Goal: Task Accomplishment & Management: Manage account settings

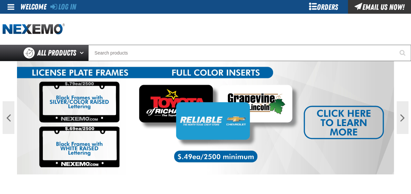
click at [360, 122] on img at bounding box center [205, 117] width 377 height 113
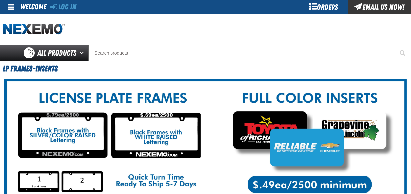
click at [9, 7] on span at bounding box center [11, 7] width 7 height 8
click at [327, 8] on div "Orders" at bounding box center [323, 7] width 49 height 14
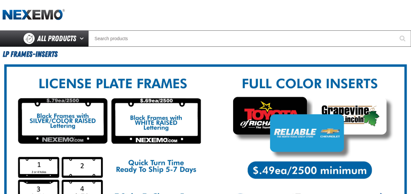
scroll to position [13, 0]
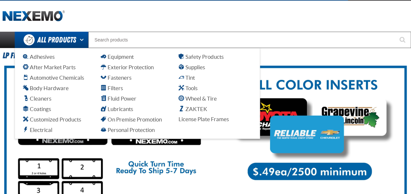
click at [83, 42] on button "Open All Products pages" at bounding box center [83, 40] width 11 height 16
click at [80, 40] on button "Open All Products pages" at bounding box center [83, 40] width 11 height 16
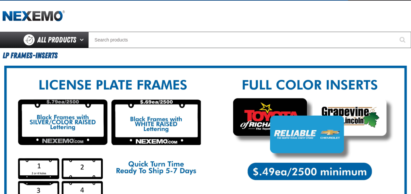
scroll to position [0, 0]
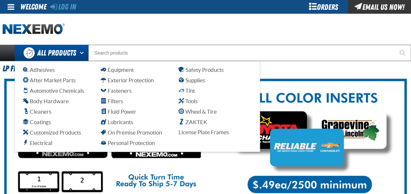
click at [81, 54] on button "Open All Products pages" at bounding box center [83, 53] width 11 height 16
click at [84, 55] on button "Open All Products pages" at bounding box center [83, 53] width 11 height 16
click at [81, 53] on button "Open All Products pages" at bounding box center [83, 53] width 11 height 16
